Goal: Communication & Community: Answer question/provide support

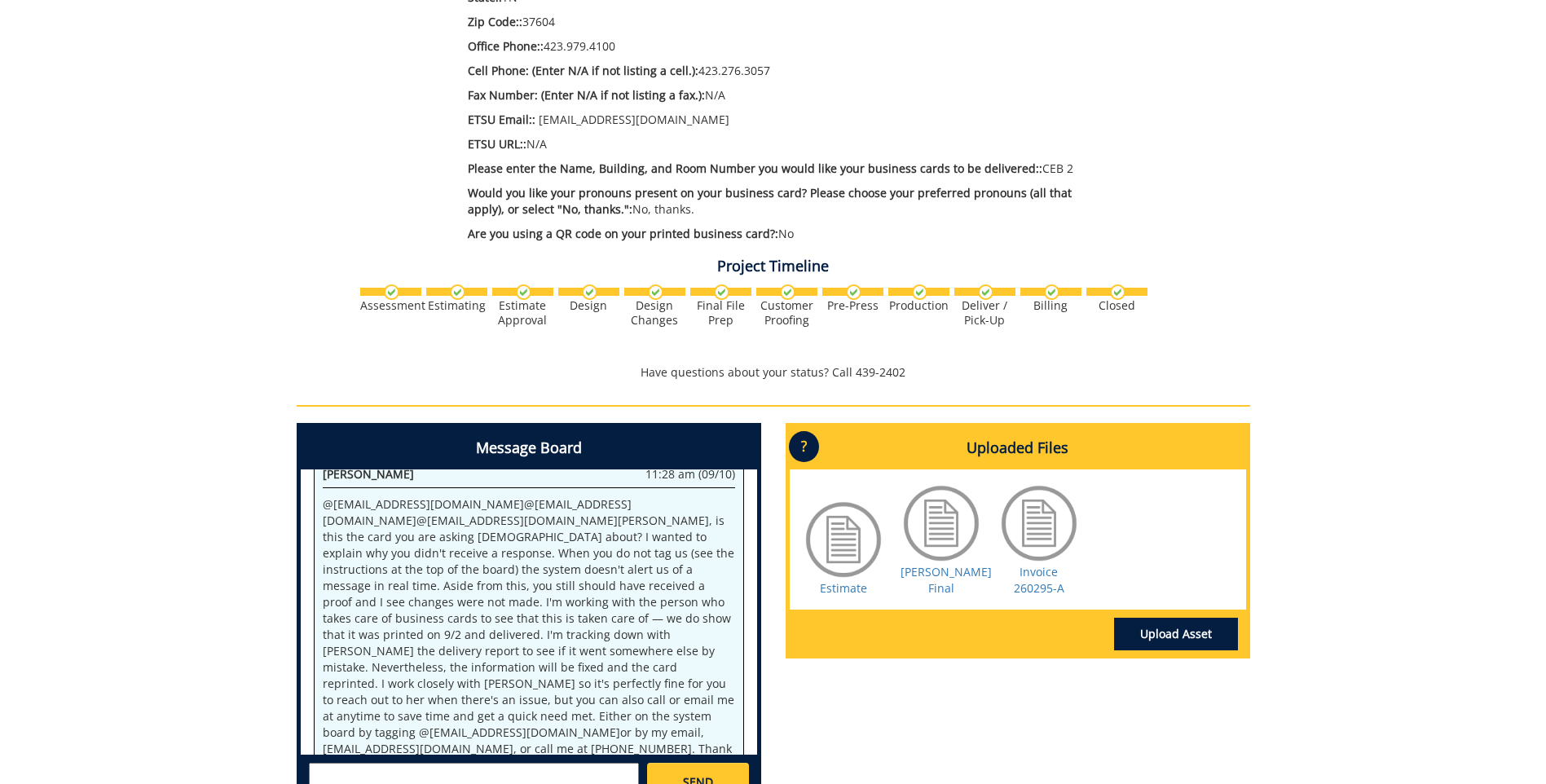
scroll to position [567, 0]
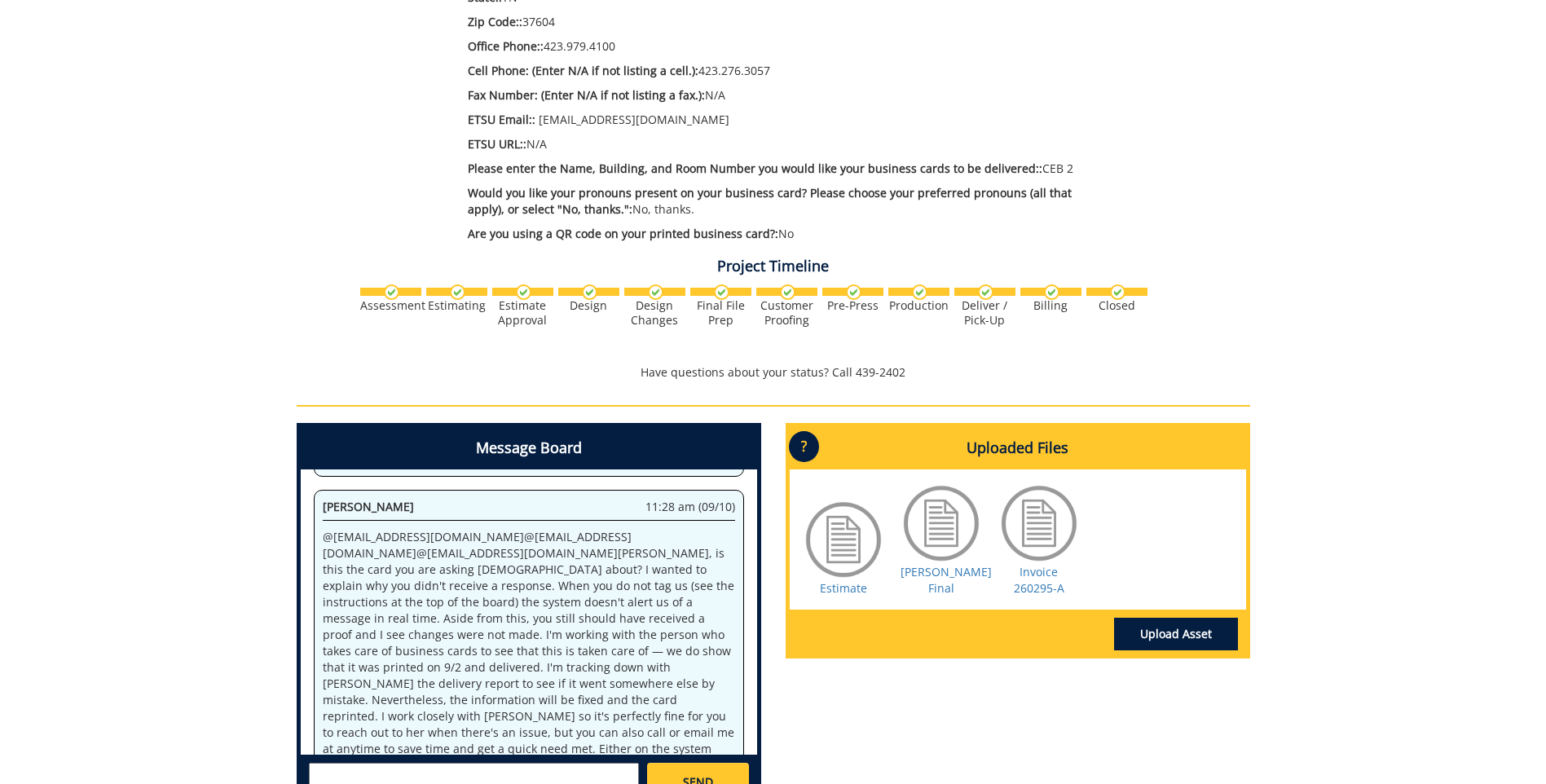
click at [948, 531] on div at bounding box center [942, 523] width 82 height 82
click at [923, 538] on div at bounding box center [942, 523] width 82 height 82
click at [934, 571] on link "[PERSON_NAME] Final" at bounding box center [946, 580] width 91 height 32
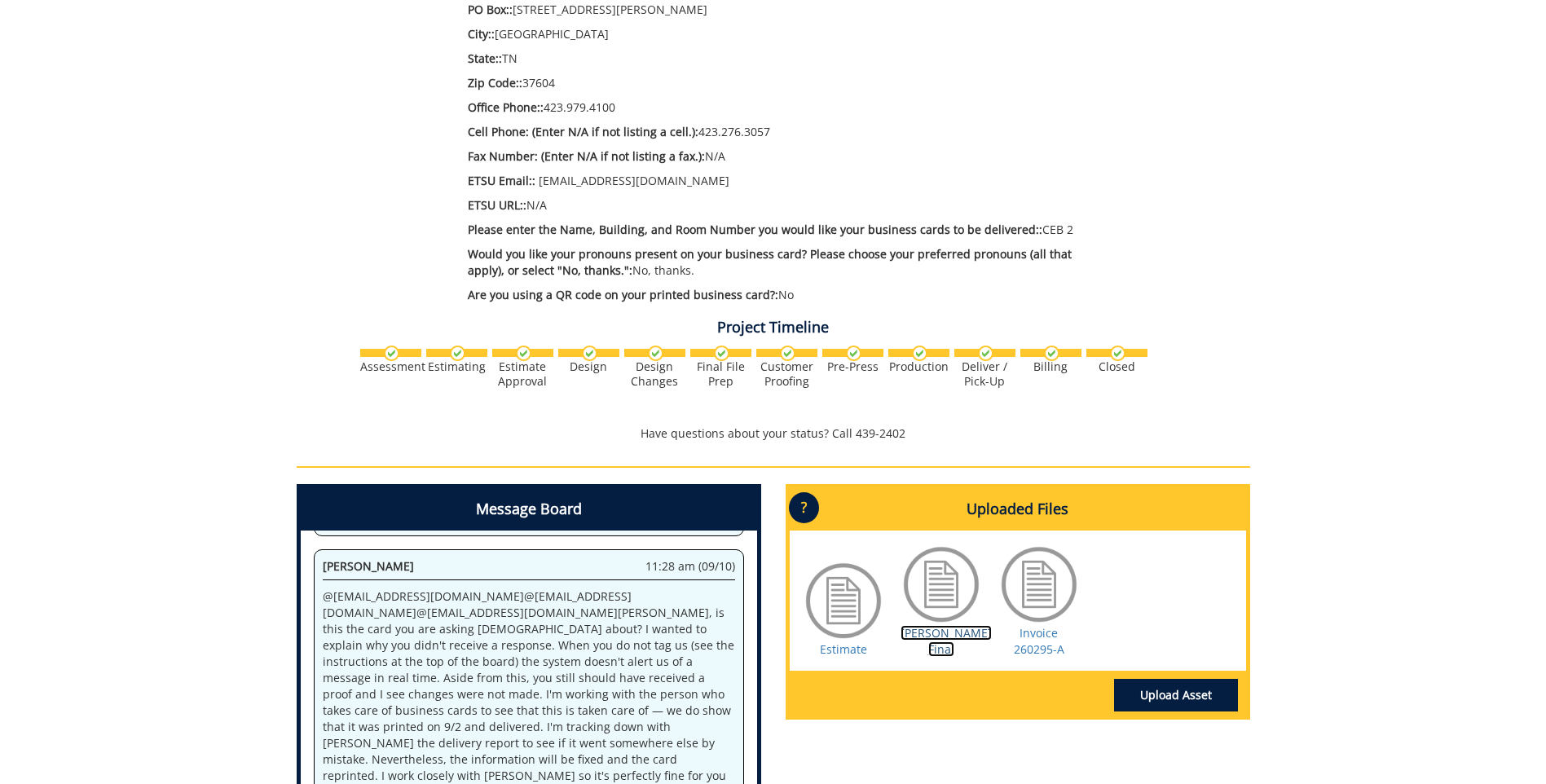
scroll to position [551, 0]
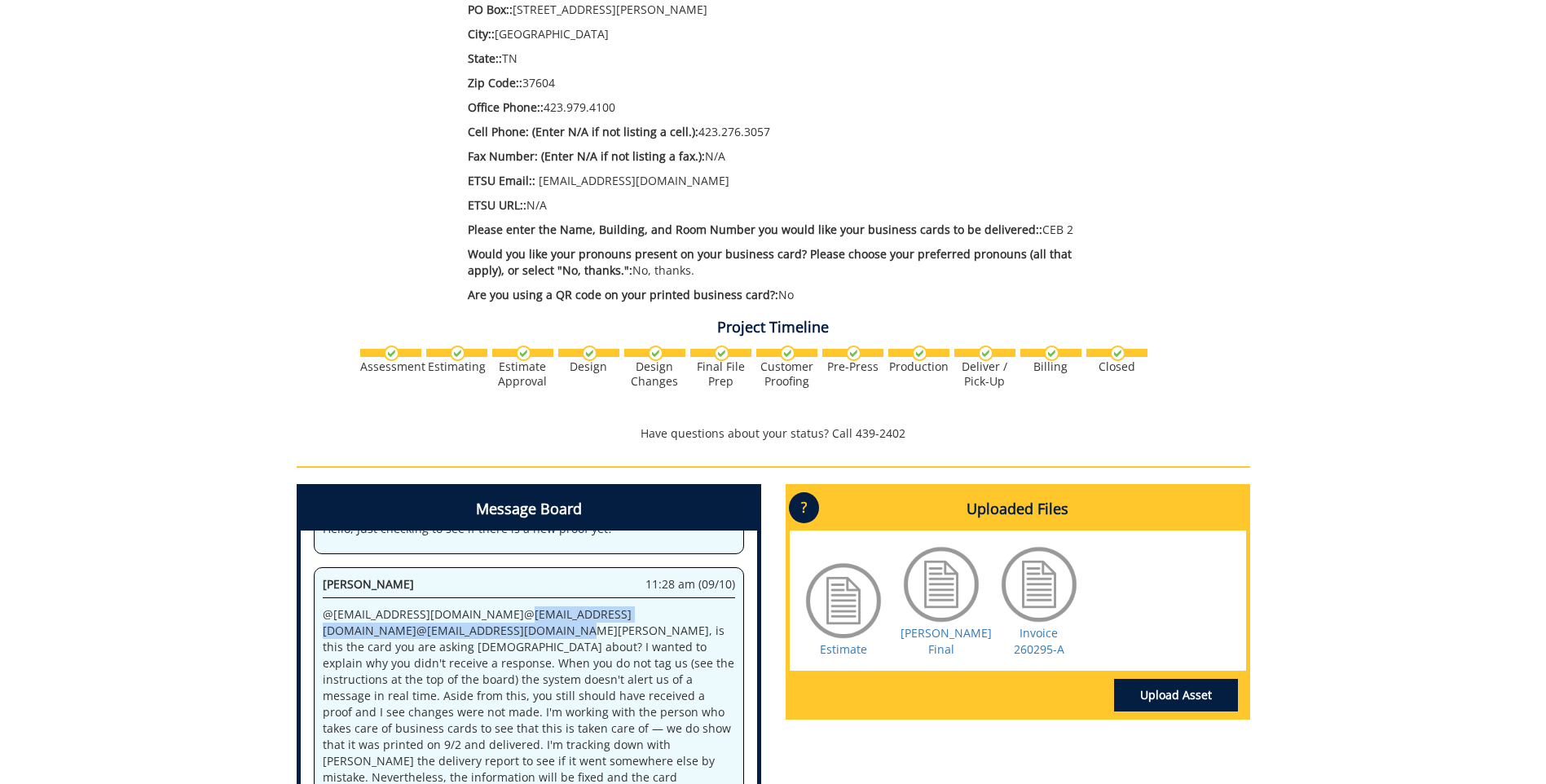
drag, startPoint x: 438, startPoint y: 595, endPoint x: 482, endPoint y: 610, distance: 46.5
click at [482, 610] on p "@ [EMAIL_ADDRESS][DOMAIN_NAME] @ [EMAIL_ADDRESS][DOMAIN_NAME] @ [EMAIL_ADDRESS]…" at bounding box center [529, 744] width 412 height 277
copy p "@ [EMAIL_ADDRESS][DOMAIN_NAME] @ ETSUHealthProjects@etsu.e"
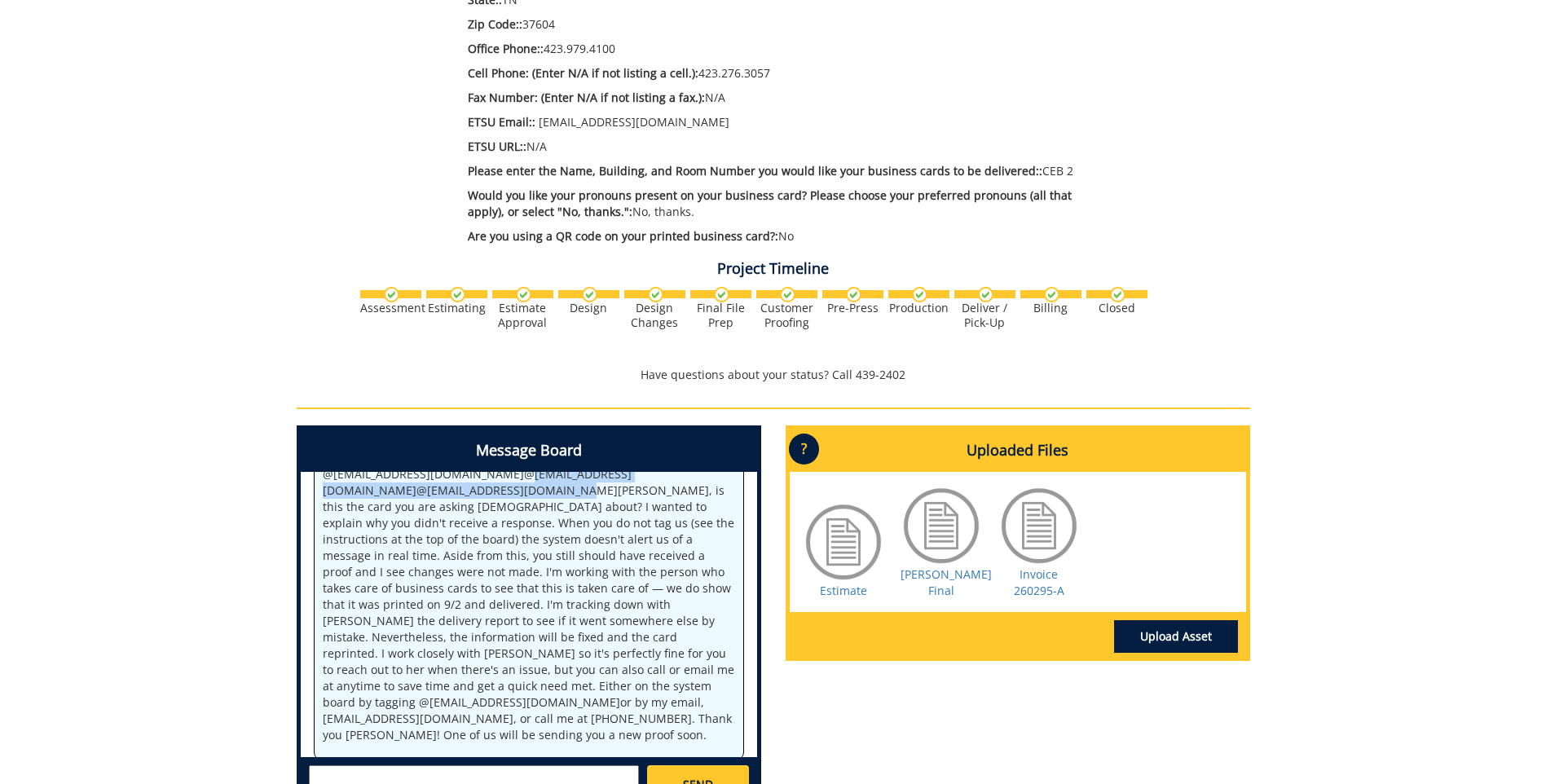
scroll to position [672, 0]
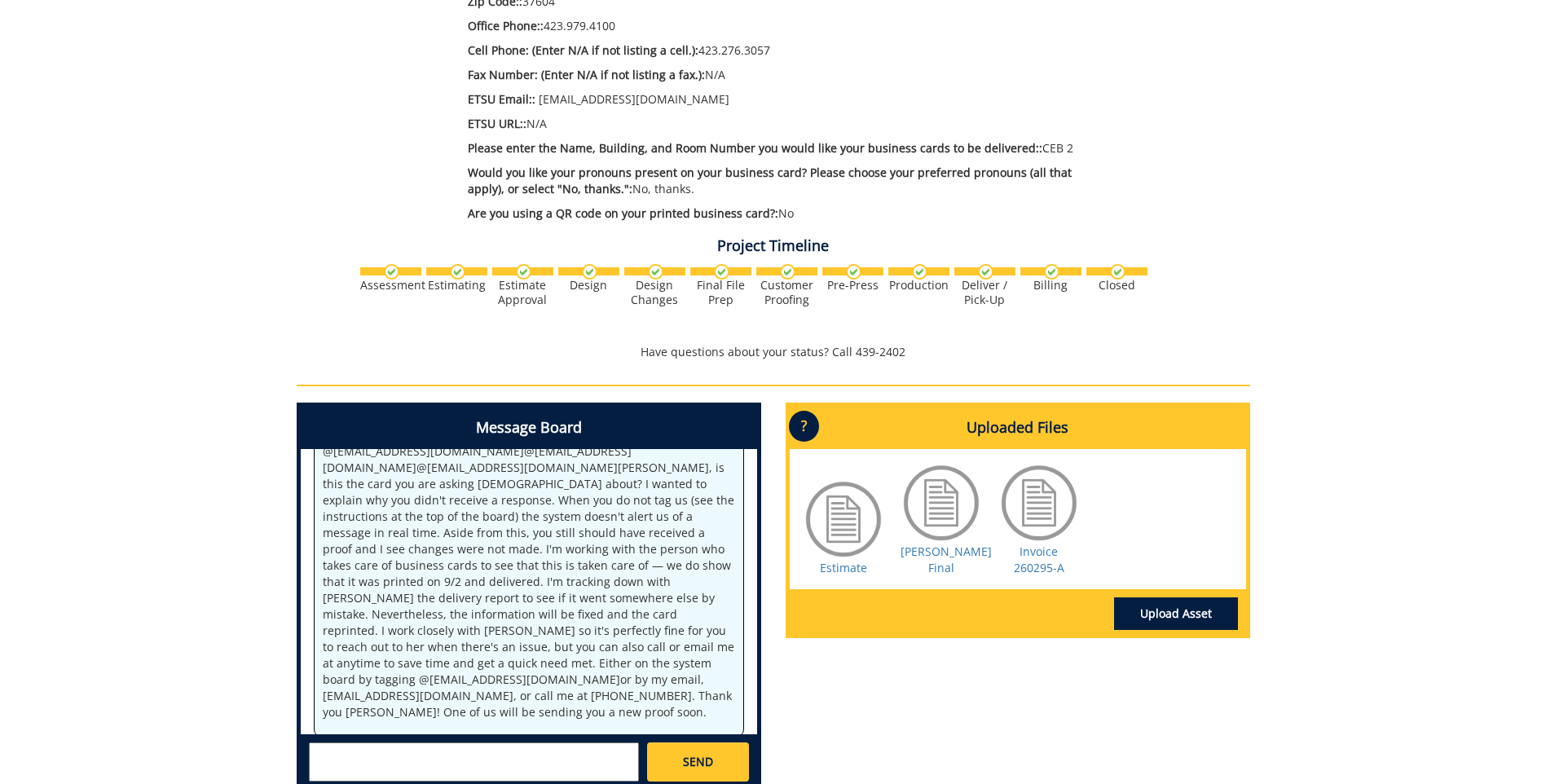
click at [363, 742] on textarea at bounding box center [474, 761] width 330 height 39
paste textarea "@[EMAIL_ADDRESS][DOMAIN_NAME] @ETSUHealthProjects@etsu.e"
click at [543, 757] on textarea "@[EMAIL_ADDRESS][DOMAIN_NAME] @[EMAIL_ADDRESS][DOMAIN_NAME] No, I did receive m…" at bounding box center [474, 761] width 330 height 39
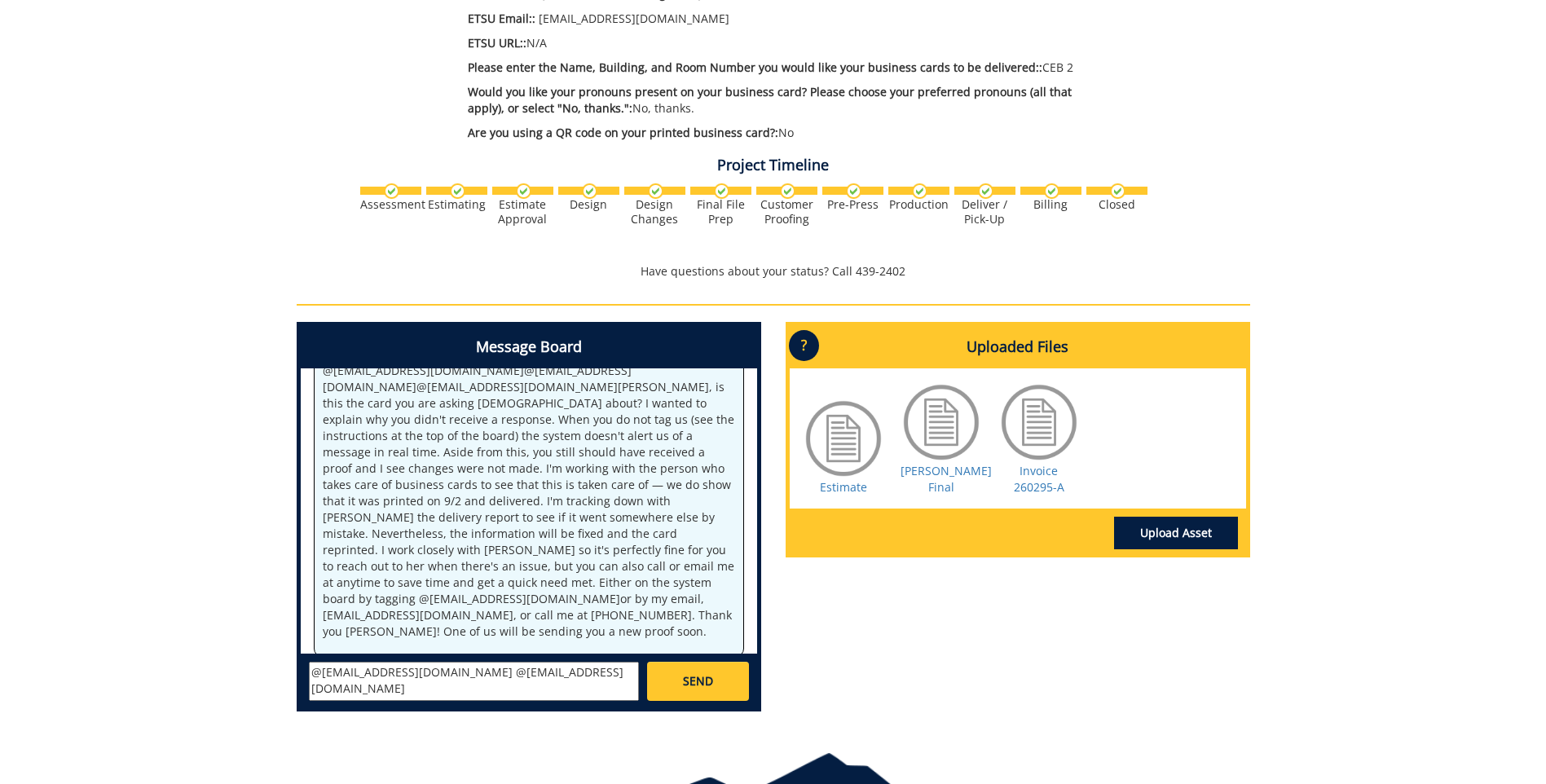
scroll to position [754, 0]
click at [420, 670] on textarea "@[EMAIL_ADDRESS][DOMAIN_NAME] @[EMAIL_ADDRESS][DOMAIN_NAME] No, I did receive m…" at bounding box center [474, 680] width 330 height 39
click at [507, 661] on textarea "@[EMAIL_ADDRESS][DOMAIN_NAME] @[EMAIL_ADDRESS][DOMAIN_NAME] No, I did receive m…" at bounding box center [474, 680] width 330 height 39
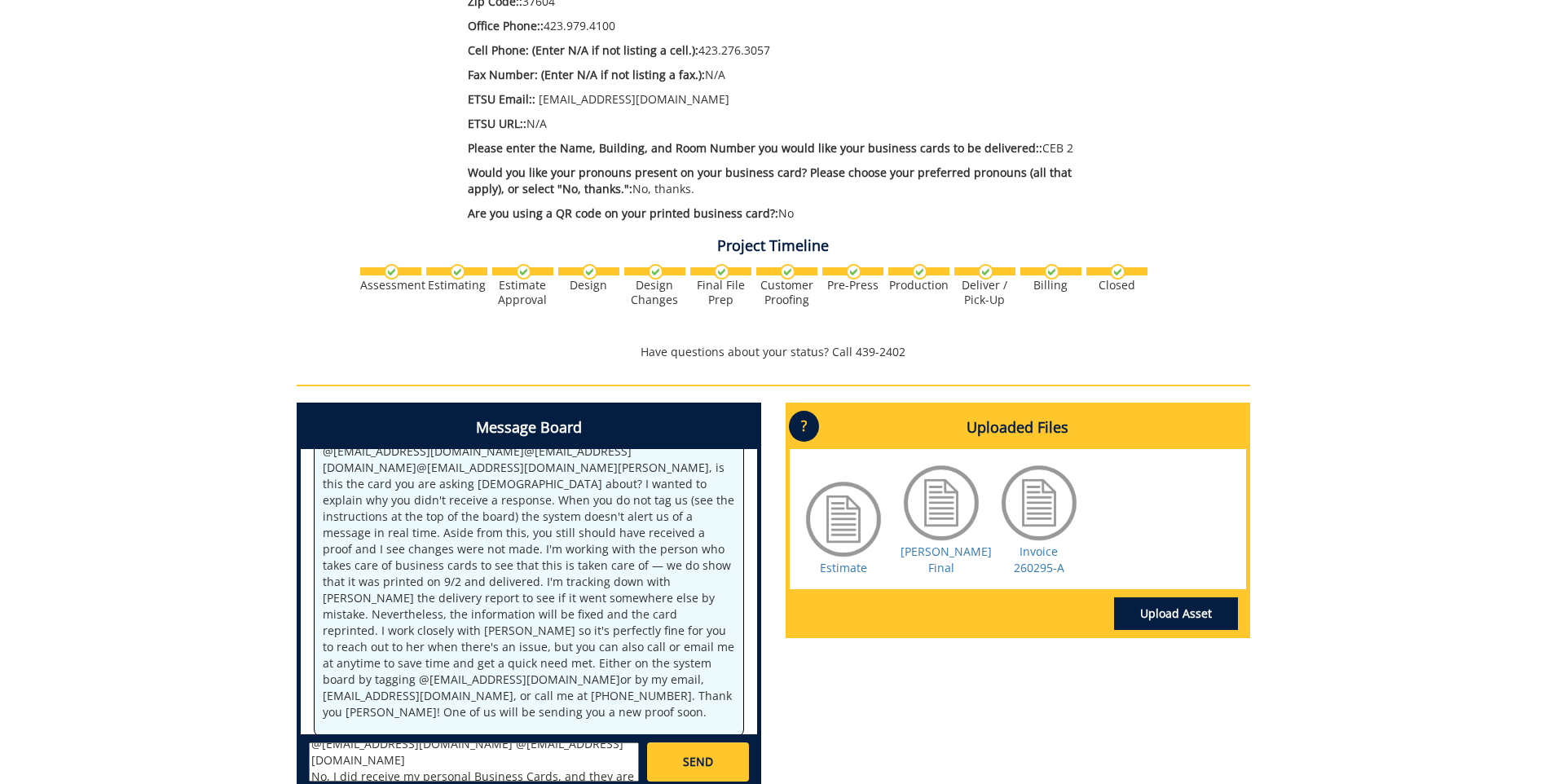
scroll to position [0, 0]
click at [609, 742] on textarea "@[EMAIL_ADDRESS][DOMAIN_NAME] @[EMAIL_ADDRESS][DOMAIN_NAME] No, I did receive m…" at bounding box center [474, 761] width 330 height 39
click at [350, 754] on textarea "@[EMAIL_ADDRESS][DOMAIN_NAME] @[EMAIL_ADDRESS][DOMAIN_NAME] @early No, I did re…" at bounding box center [474, 761] width 330 height 39
click at [330, 742] on textarea "@[EMAIL_ADDRESS][DOMAIN_NAME] @[EMAIL_ADDRESS][DOMAIN_NAME] @[EMAIL_ADDRESS][DO…" at bounding box center [474, 761] width 330 height 39
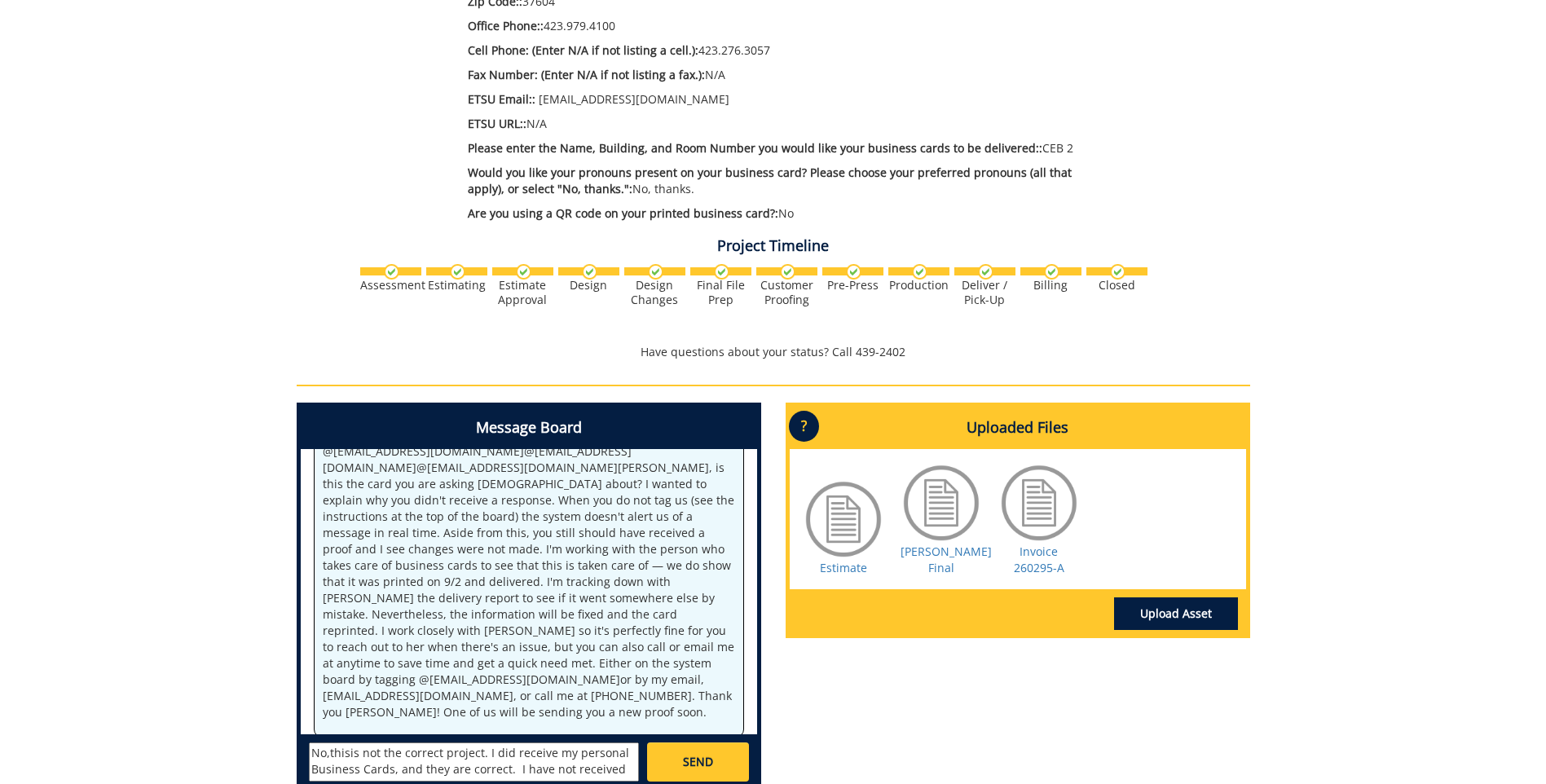
click at [348, 742] on textarea "@[EMAIL_ADDRESS][DOMAIN_NAME] @[EMAIL_ADDRESS][DOMAIN_NAME] @[EMAIL_ADDRESS][DO…" at bounding box center [474, 761] width 330 height 39
type textarea "@[EMAIL_ADDRESS][DOMAIN_NAME] @[EMAIL_ADDRESS][DOMAIN_NAME] @[EMAIL_ADDRESS][DO…"
click at [697, 754] on span "SEND" at bounding box center [698, 761] width 30 height 17
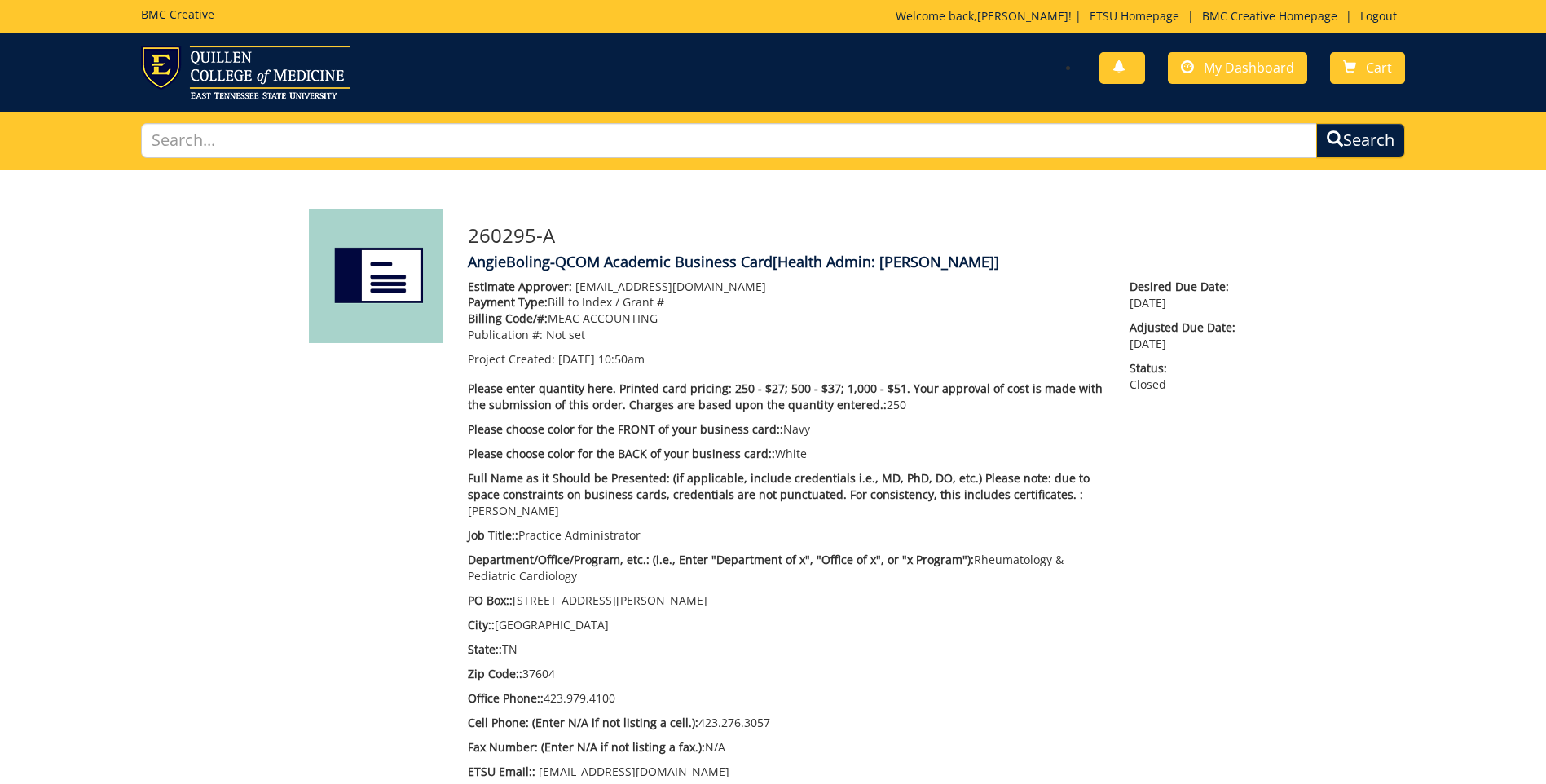
scroll to position [13869, 0]
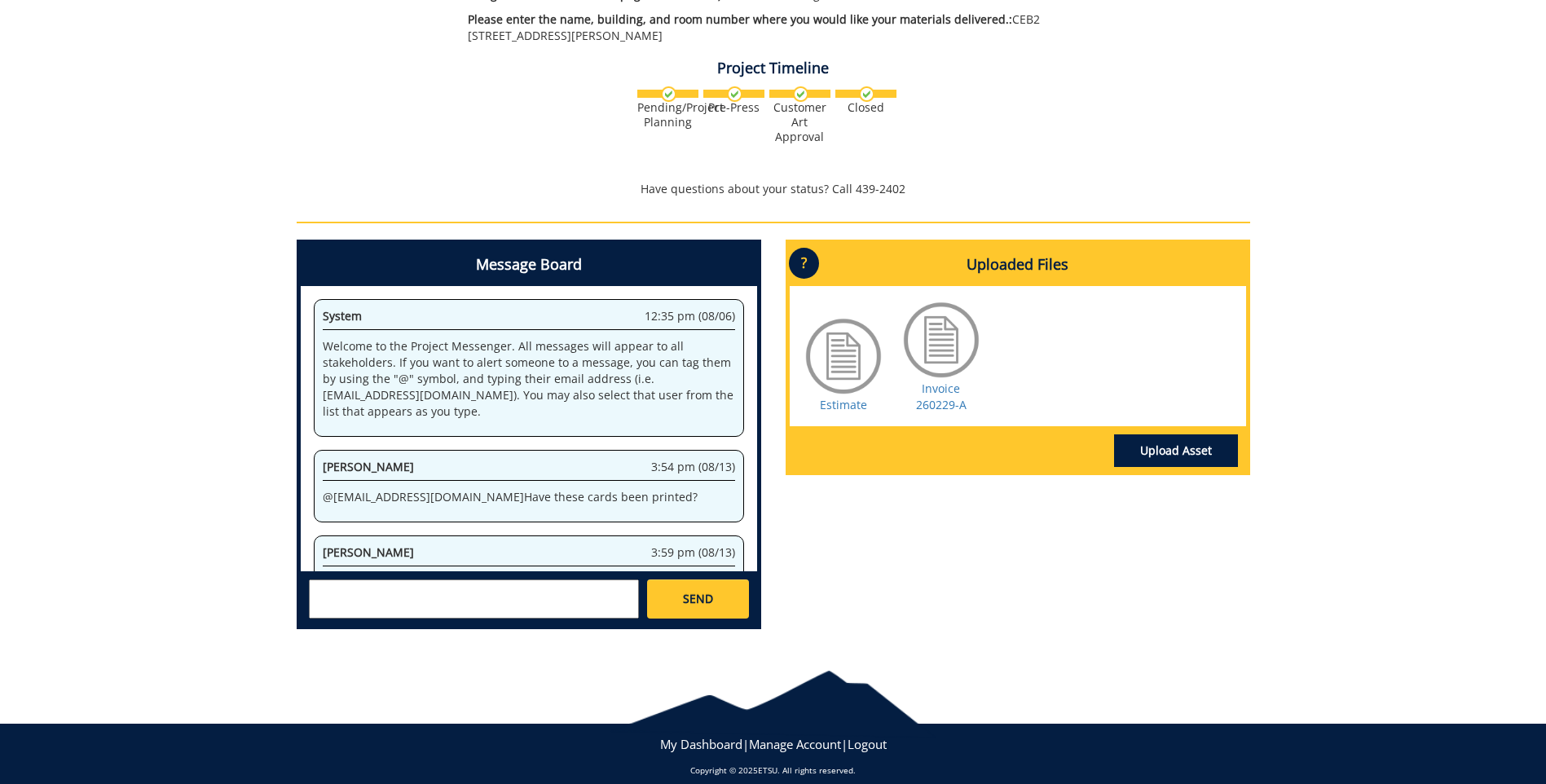
scroll to position [175852, 0]
